Goal: Task Accomplishment & Management: Manage account settings

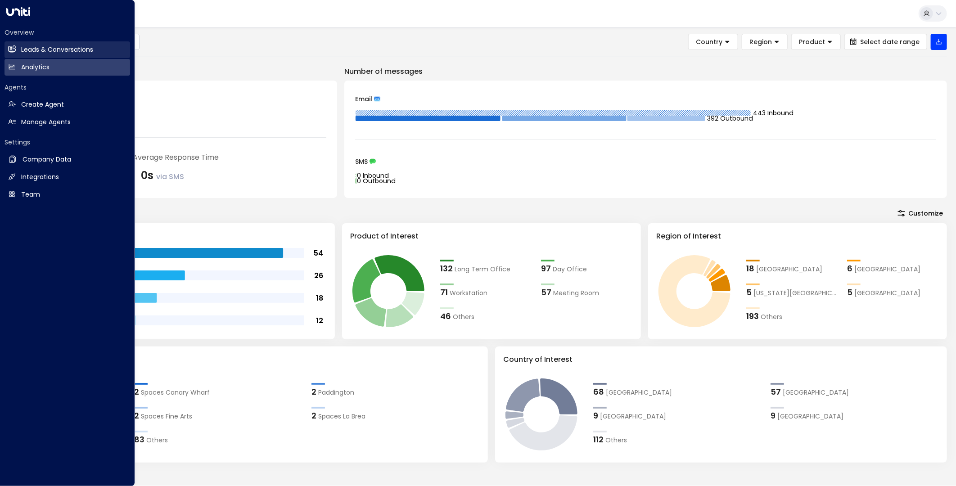
click at [50, 44] on link "Leads & Conversations Leads & Conversations" at bounding box center [68, 49] width 126 height 17
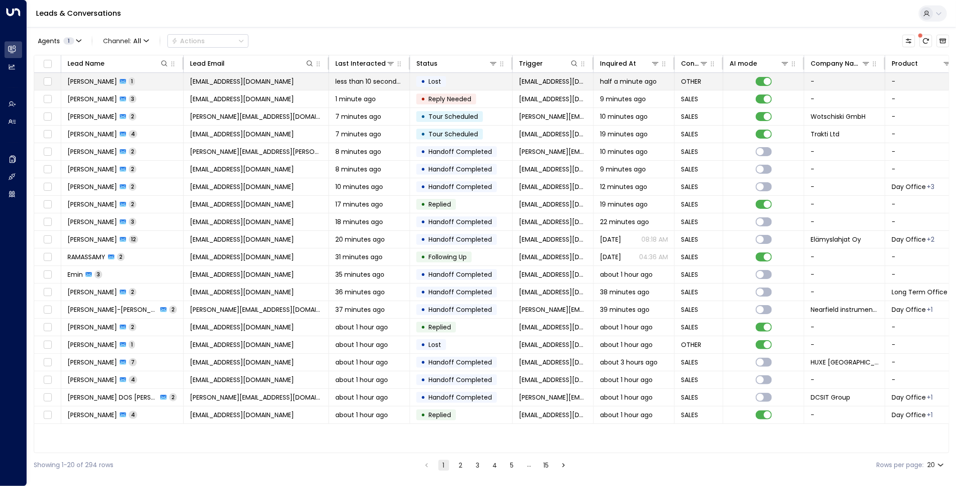
click at [284, 84] on td "[EMAIL_ADDRESS][DOMAIN_NAME]" at bounding box center [256, 81] width 145 height 17
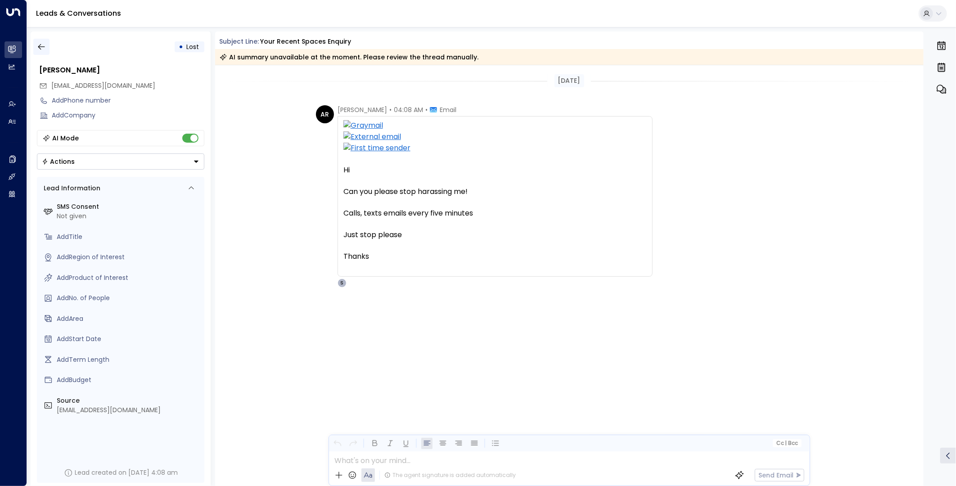
click at [43, 42] on icon "button" at bounding box center [41, 46] width 9 height 9
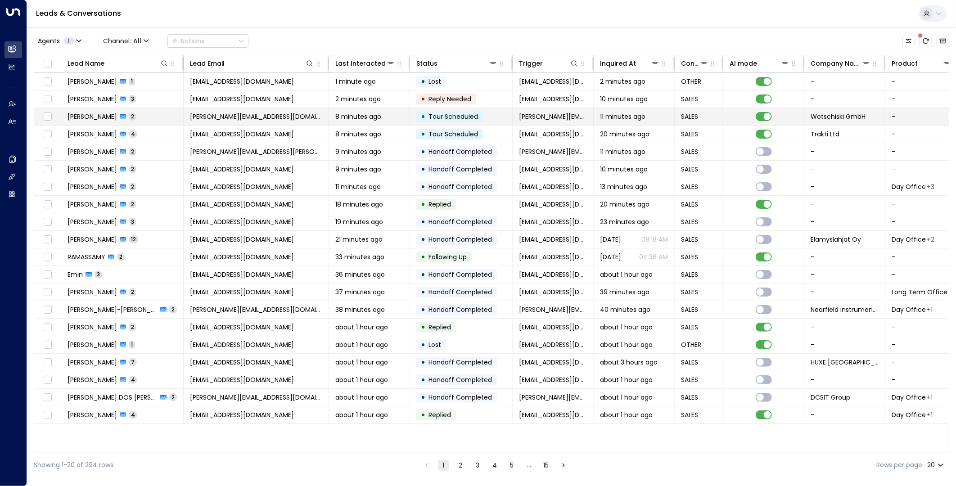
click at [306, 120] on span "[PERSON_NAME][EMAIL_ADDRESS][DOMAIN_NAME]" at bounding box center [256, 116] width 132 height 9
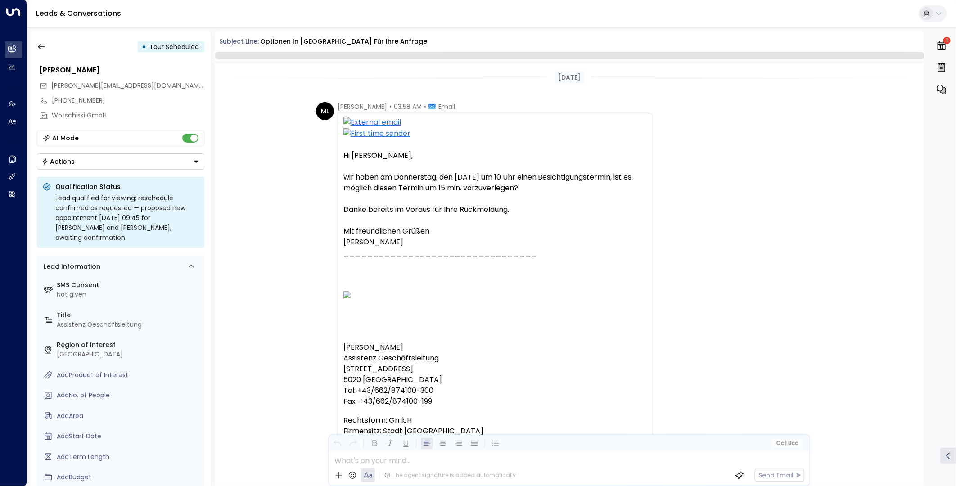
scroll to position [269, 0]
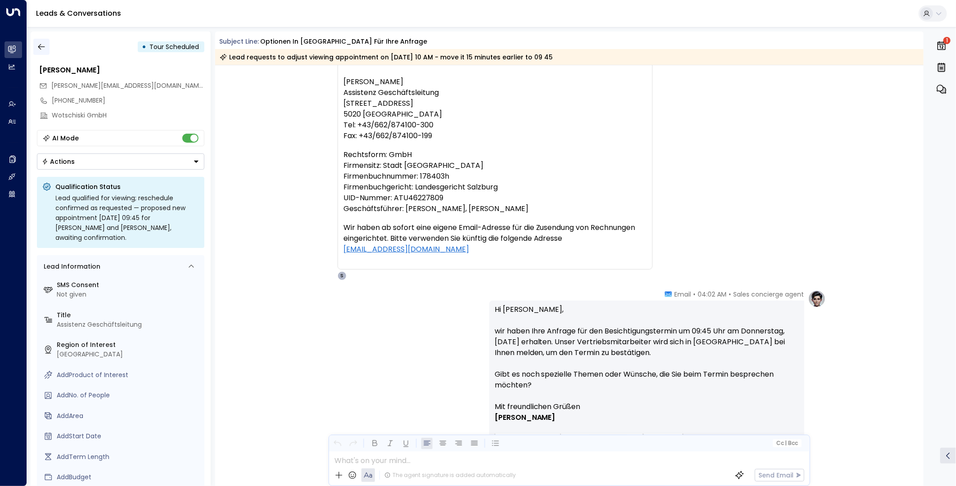
click at [42, 41] on button "button" at bounding box center [41, 47] width 16 height 16
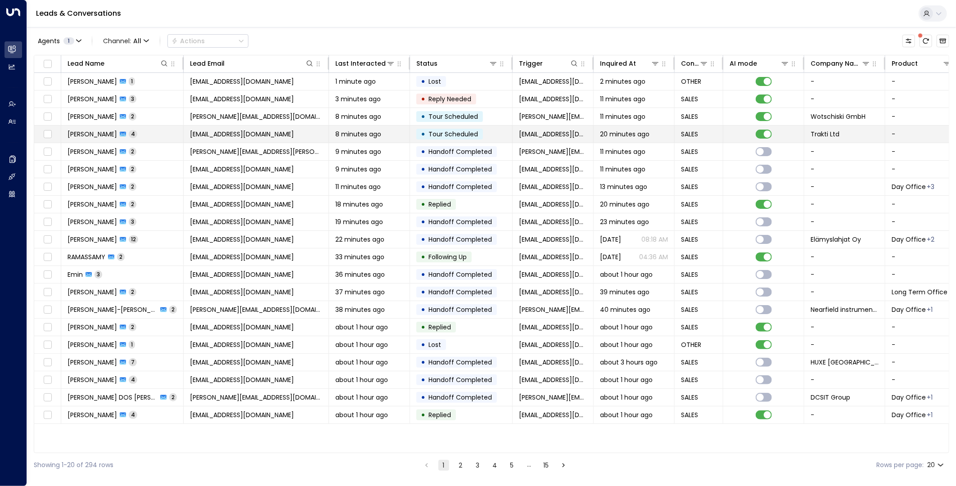
click at [217, 136] on span "[EMAIL_ADDRESS][DOMAIN_NAME]" at bounding box center [242, 134] width 104 height 9
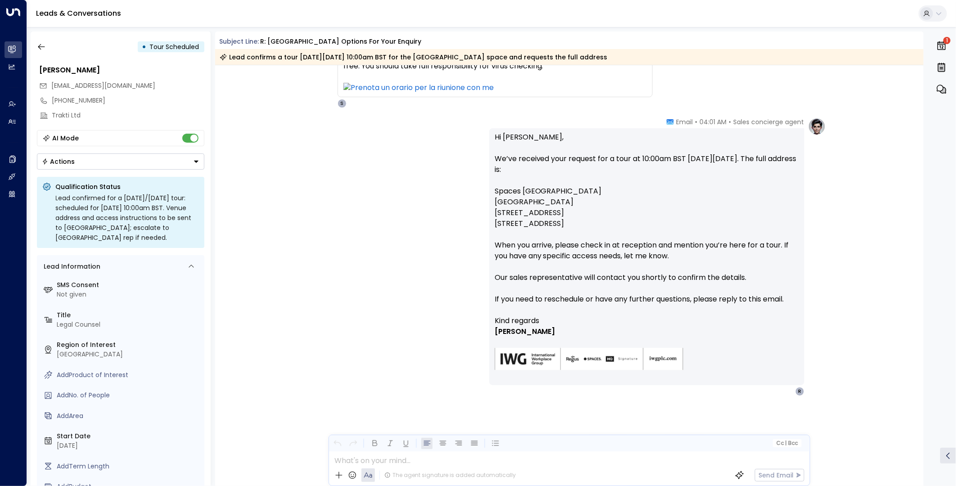
scroll to position [1241, 0]
click at [41, 48] on icon "button" at bounding box center [41, 46] width 9 height 9
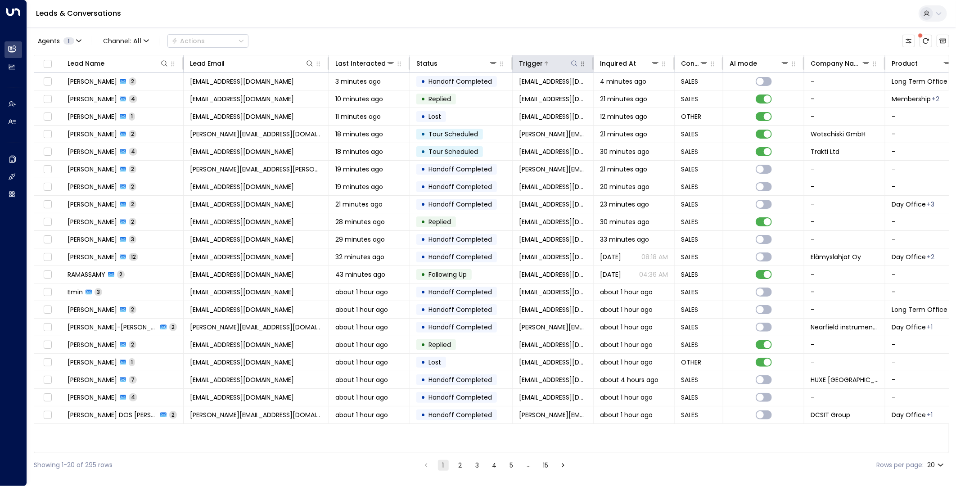
click at [573, 62] on icon at bounding box center [574, 63] width 7 height 7
click at [447, 51] on div "Agents 1 Channel: All Actions Lead Name Lead Email Last Interacted Status Trigg…" at bounding box center [492, 252] width 916 height 450
click at [502, 65] on icon "button" at bounding box center [501, 63] width 7 height 7
click at [492, 65] on icon at bounding box center [493, 63] width 7 height 7
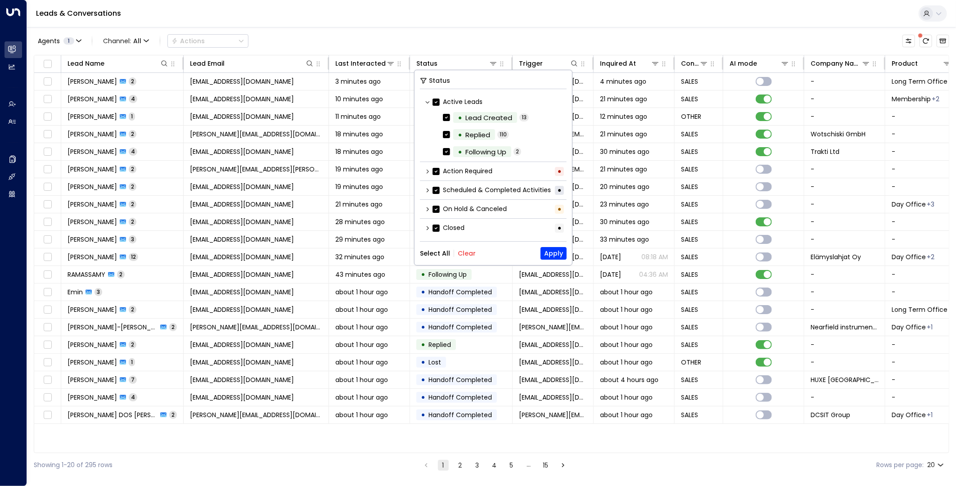
click at [462, 250] on button "Clear" at bounding box center [467, 253] width 18 height 7
click at [554, 248] on button "Apply" at bounding box center [554, 253] width 26 height 13
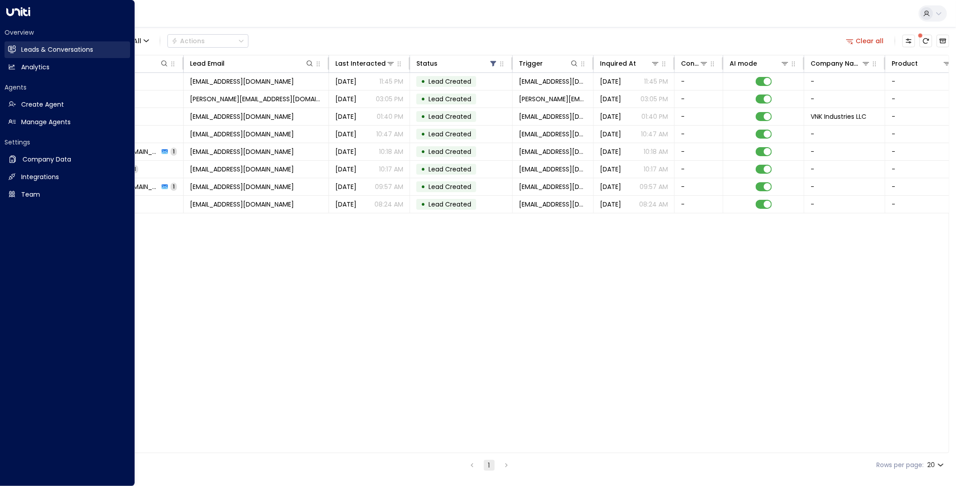
click at [21, 49] on h2 "Leads & Conversations" at bounding box center [57, 49] width 72 height 9
click at [17, 66] on link "Analytics Analytics" at bounding box center [68, 67] width 126 height 17
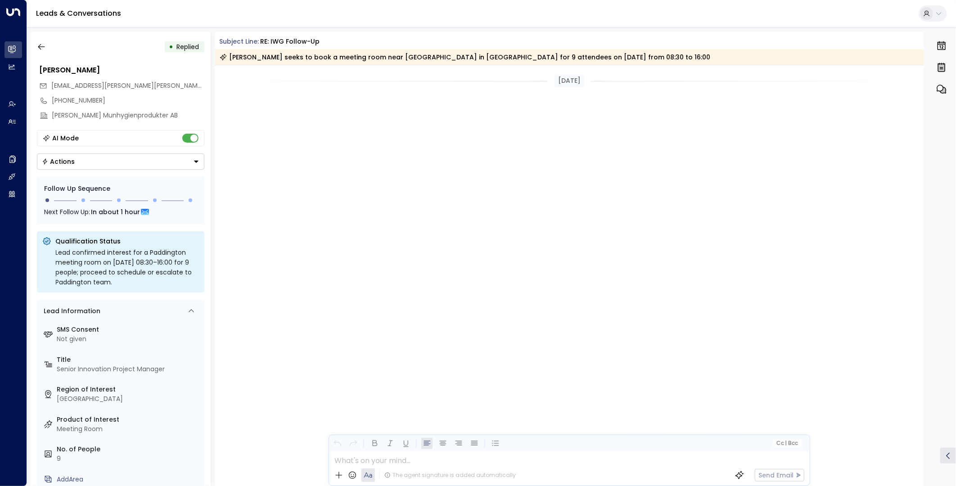
scroll to position [1178, 0]
